Goal: Task Accomplishment & Management: Manage account settings

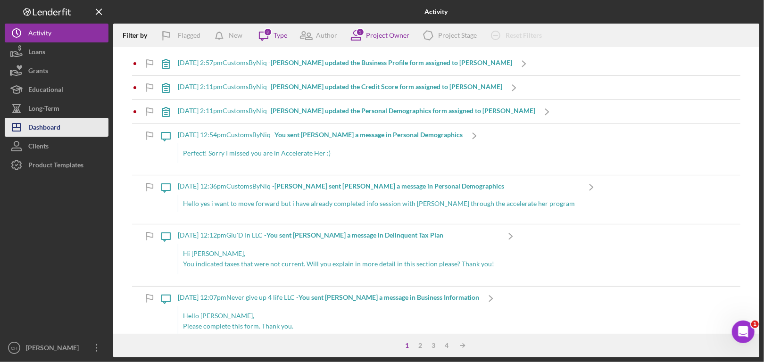
click at [50, 124] on div "Dashboard" at bounding box center [44, 128] width 32 height 21
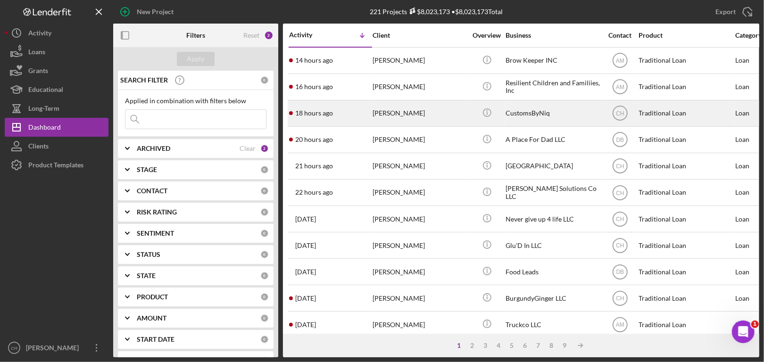
click at [379, 114] on div "[PERSON_NAME]" at bounding box center [419, 113] width 94 height 25
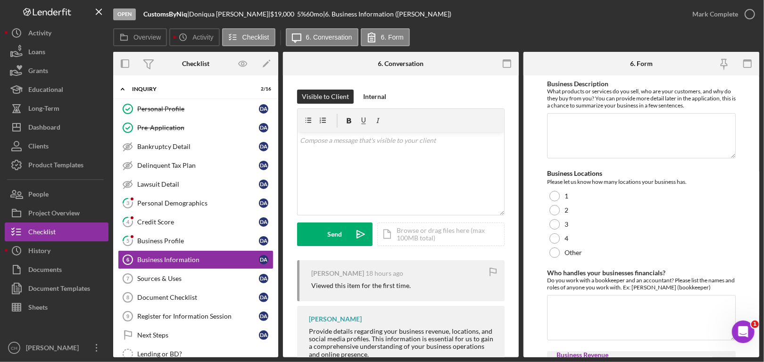
scroll to position [41, 0]
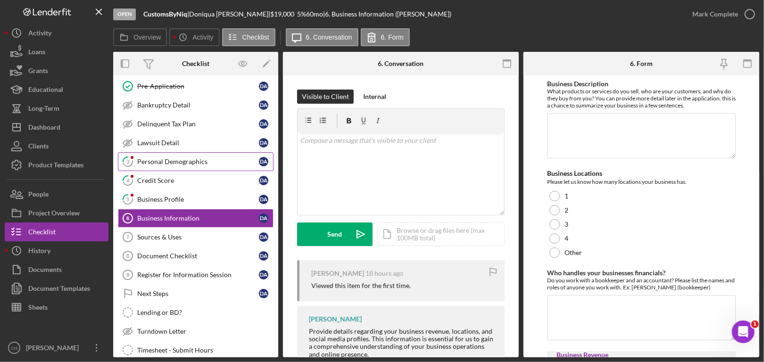
click at [180, 158] on div "Personal Demographics" at bounding box center [198, 162] width 122 height 8
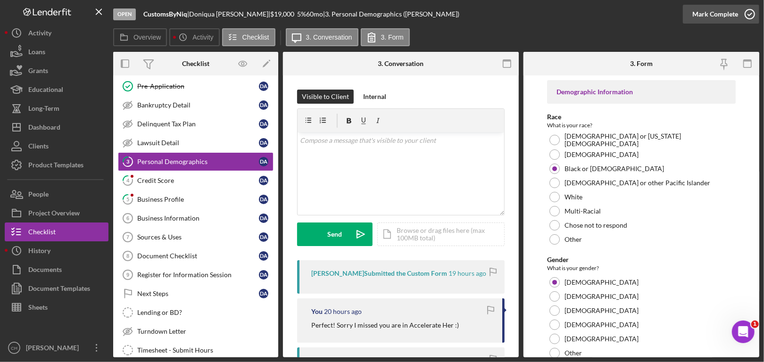
click at [379, 14] on icon "button" at bounding box center [750, 14] width 24 height 24
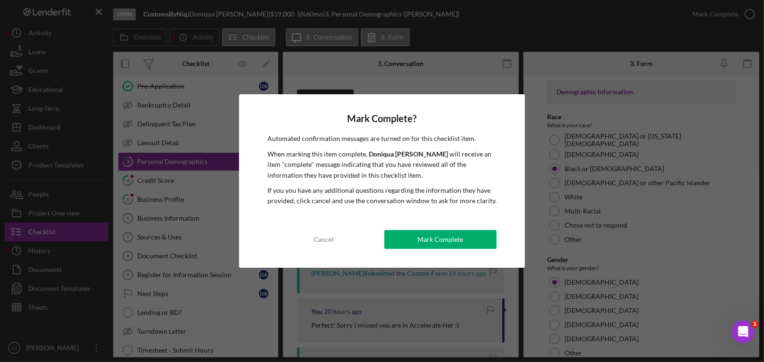
click at [379, 234] on div "Mark Complete" at bounding box center [441, 239] width 46 height 19
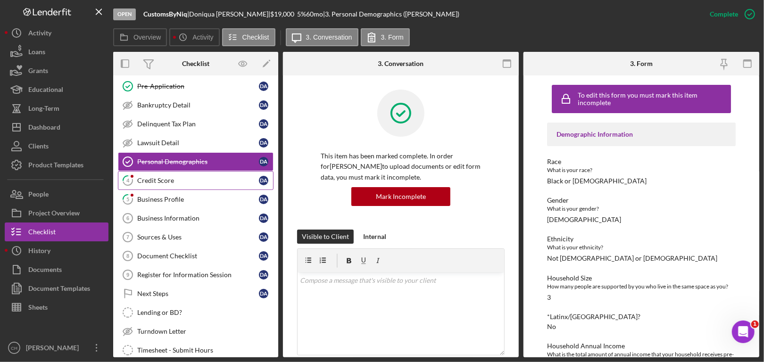
click at [181, 180] on div "Credit Score" at bounding box center [198, 181] width 122 height 8
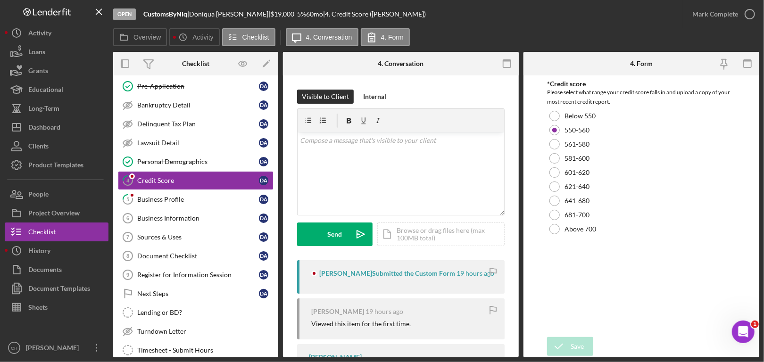
click at [379, 8] on div "Mark Complete" at bounding box center [720, 14] width 76 height 28
click at [379, 12] on icon "button" at bounding box center [750, 14] width 24 height 24
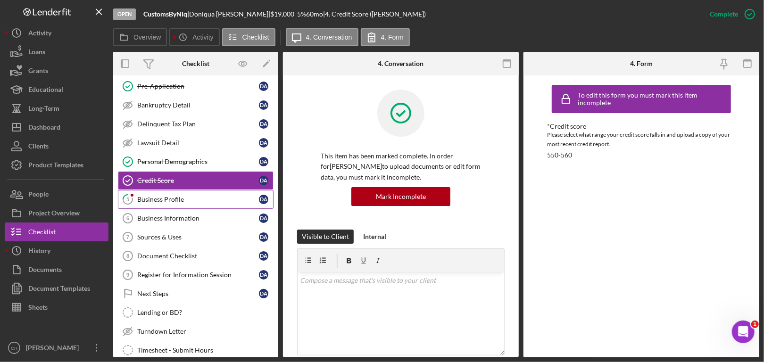
click at [165, 193] on link "5 Business Profile D A" at bounding box center [196, 199] width 156 height 19
